Goal: Information Seeking & Learning: Learn about a topic

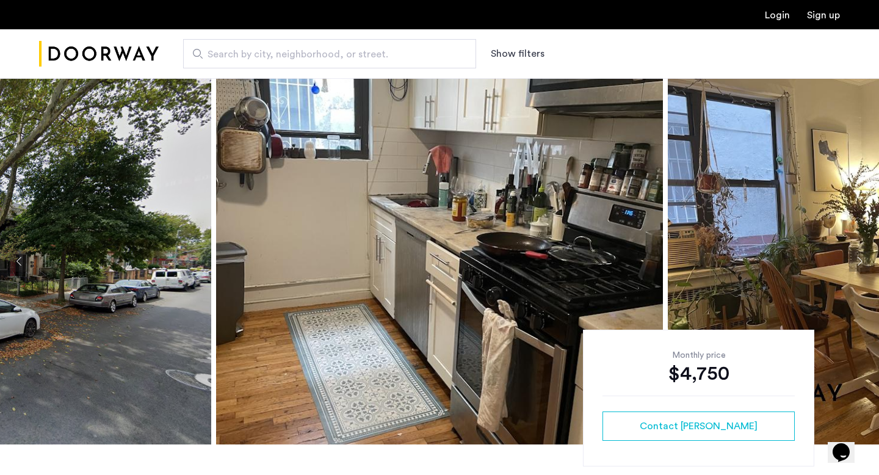
click at [597, 267] on img at bounding box center [439, 261] width 447 height 366
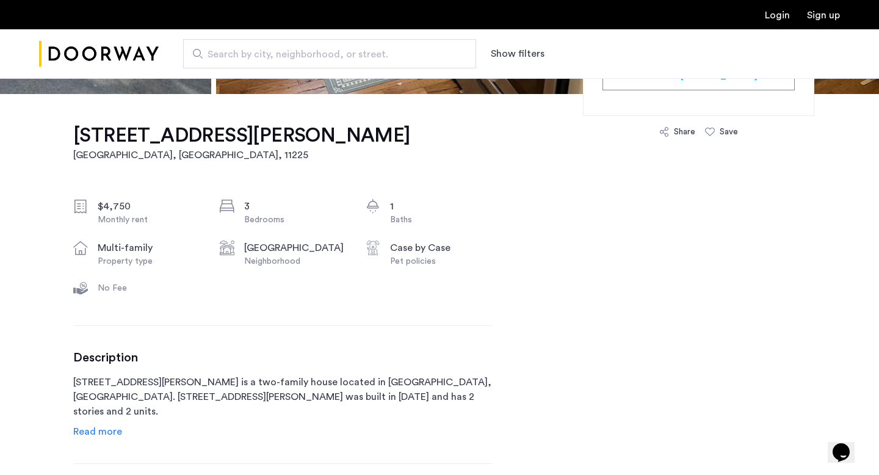
scroll to position [490, 0]
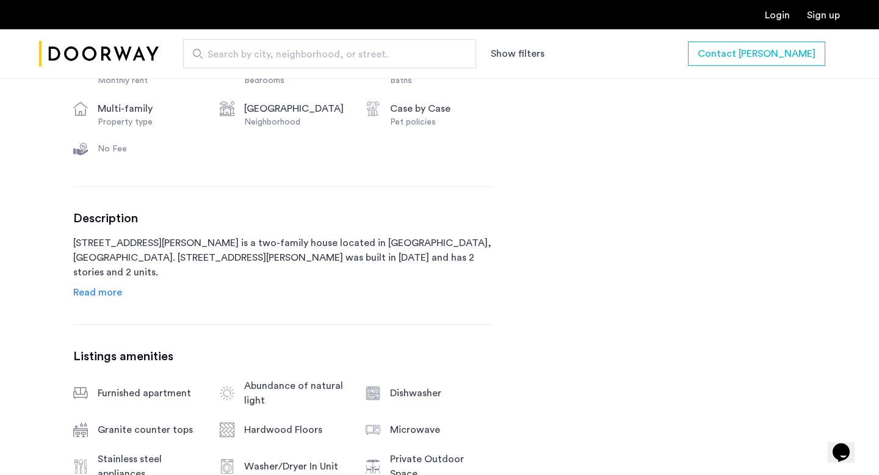
click at [121, 292] on div "Description [STREET_ADDRESS][PERSON_NAME] is a two-family house located in [GEO…" at bounding box center [282, 255] width 419 height 89
click at [106, 296] on span "Read more" at bounding box center [97, 293] width 49 height 10
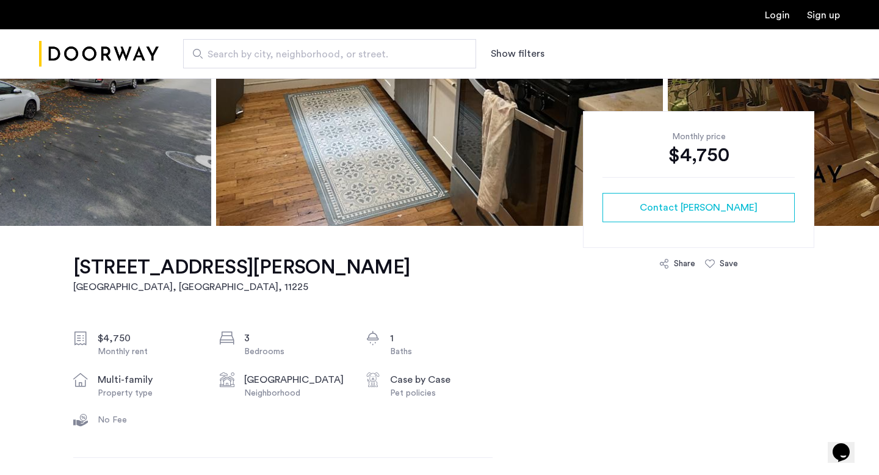
scroll to position [0, 0]
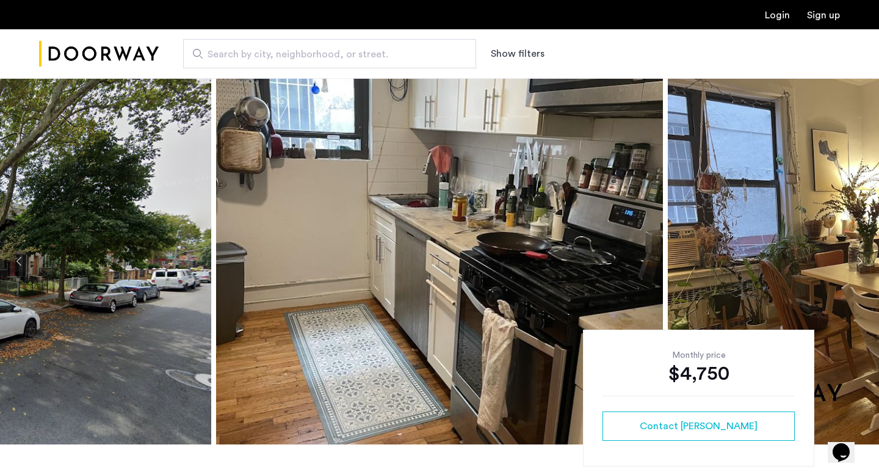
click at [549, 245] on img at bounding box center [439, 261] width 447 height 366
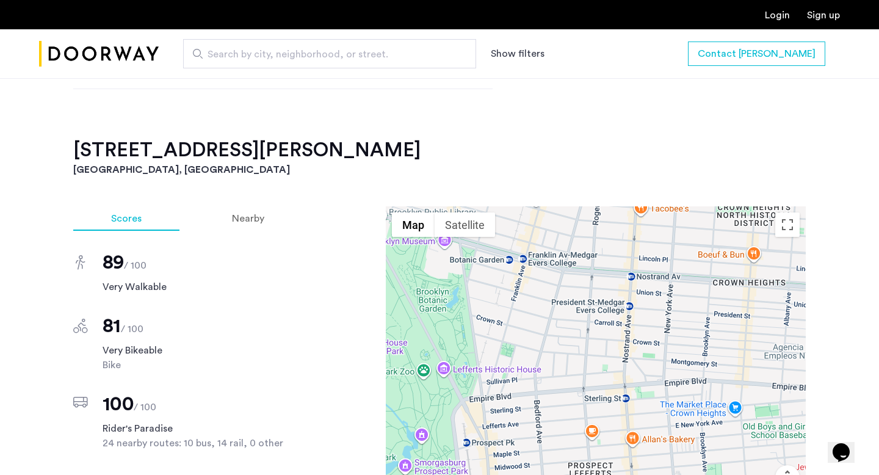
scroll to position [1155, 0]
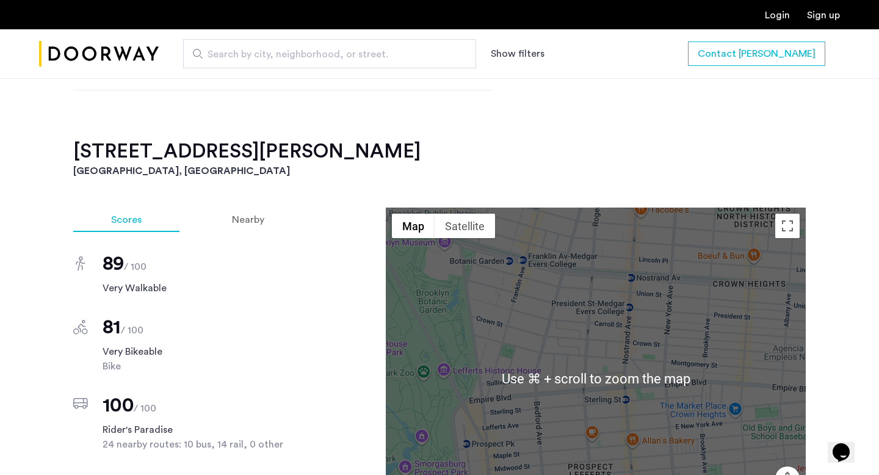
drag, startPoint x: 586, startPoint y: 341, endPoint x: 663, endPoint y: 285, distance: 95.8
click at [663, 285] on div at bounding box center [596, 379] width 420 height 342
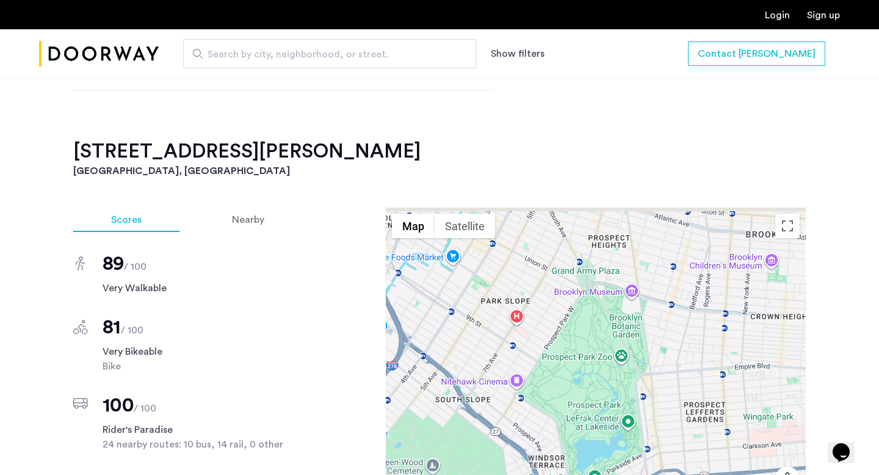
drag, startPoint x: 661, startPoint y: 285, endPoint x: 687, endPoint y: 395, distance: 113.6
click at [687, 394] on div at bounding box center [596, 379] width 420 height 342
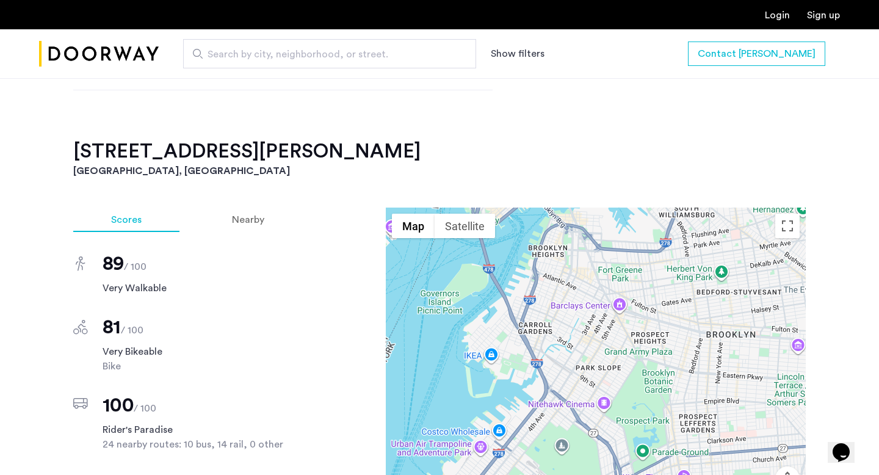
drag, startPoint x: 694, startPoint y: 354, endPoint x: 644, endPoint y: 337, distance: 52.7
click at [644, 337] on div at bounding box center [596, 379] width 420 height 342
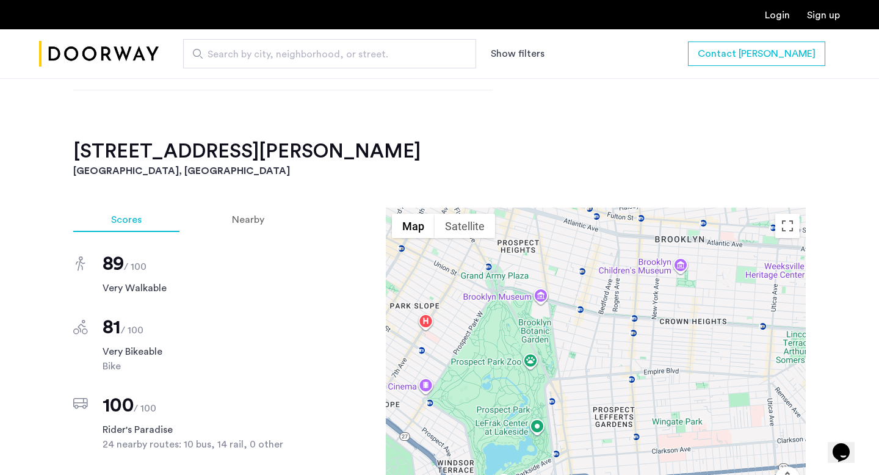
drag, startPoint x: 632, startPoint y: 329, endPoint x: 627, endPoint y: 224, distance: 105.1
click at [627, 224] on div at bounding box center [596, 379] width 420 height 342
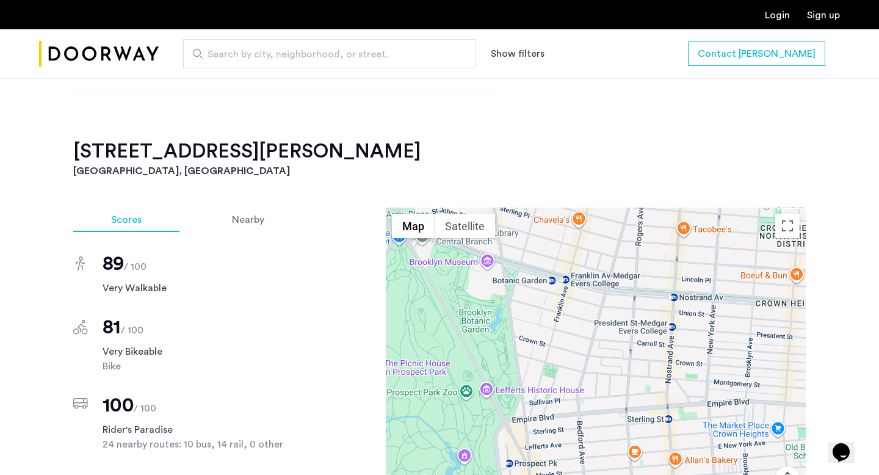
drag, startPoint x: 629, startPoint y: 273, endPoint x: 663, endPoint y: 373, distance: 105.8
click at [665, 374] on div at bounding box center [596, 379] width 420 height 342
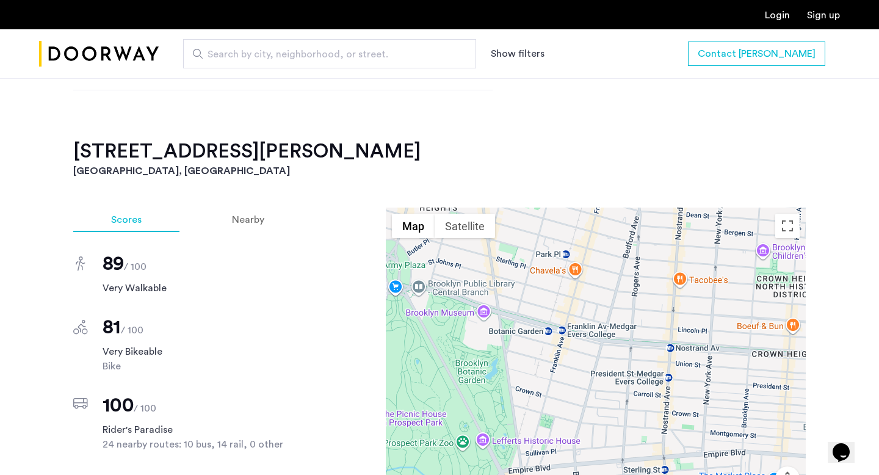
drag, startPoint x: 561, startPoint y: 327, endPoint x: 559, endPoint y: 388, distance: 61.1
click at [560, 389] on div at bounding box center [596, 379] width 420 height 342
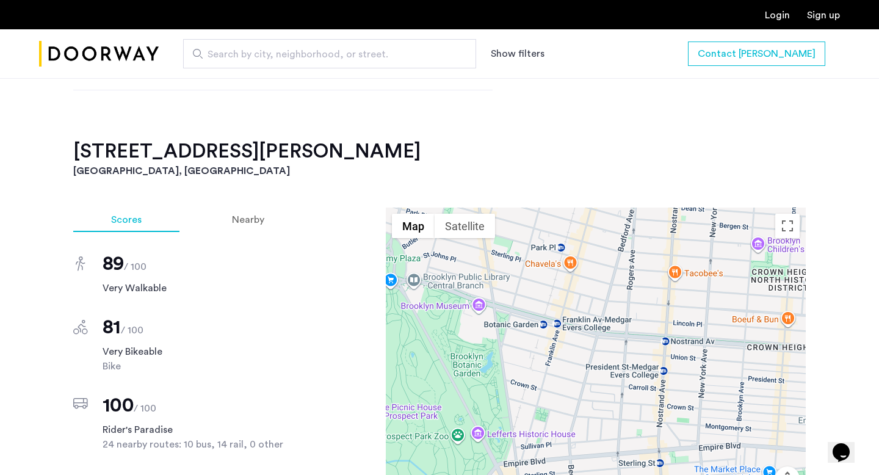
drag, startPoint x: 562, startPoint y: 393, endPoint x: 557, endPoint y: 350, distance: 42.3
click at [557, 350] on div at bounding box center [596, 379] width 420 height 342
